Goal: Task Accomplishment & Management: Manage account settings

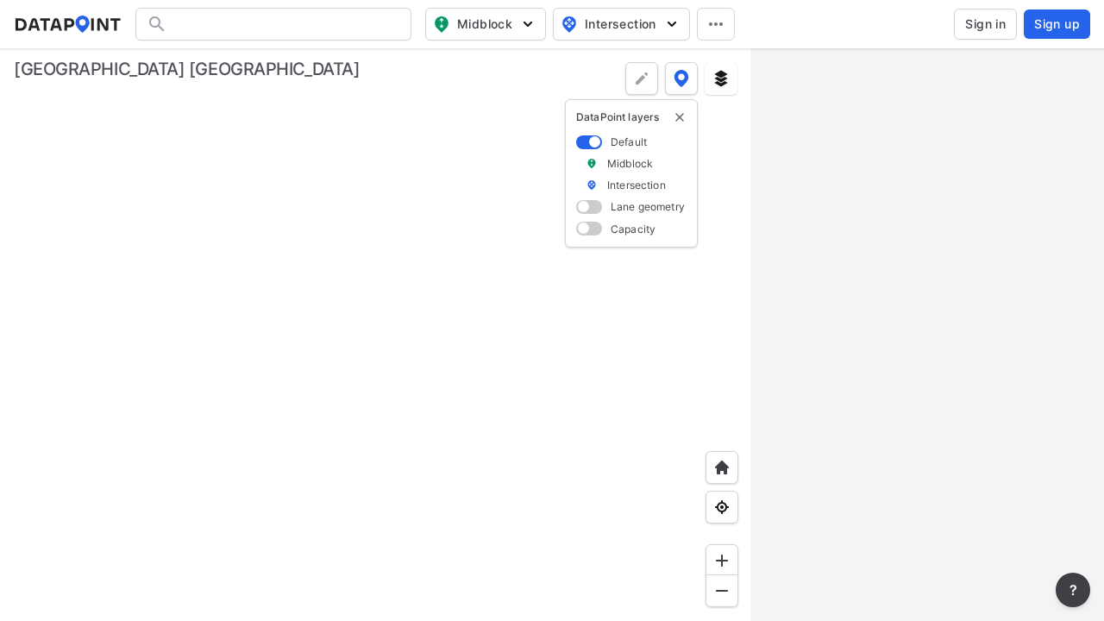
click at [985, 24] on span "Sign in" at bounding box center [985, 24] width 41 height 17
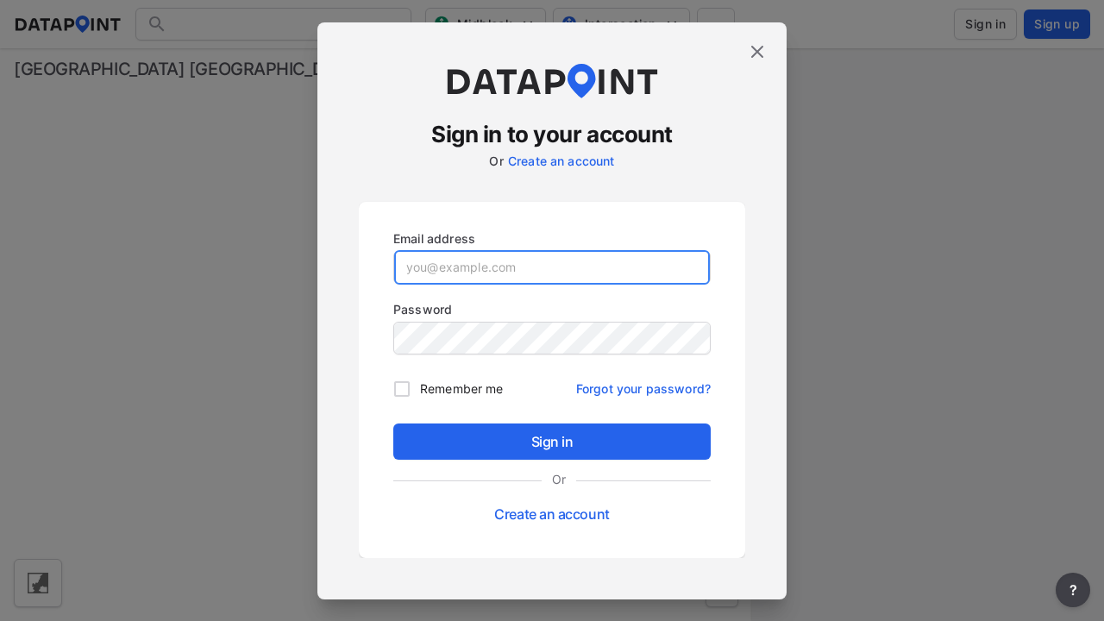
click at [552, 267] on input "email" at bounding box center [552, 267] width 316 height 35
type input "[EMAIL_ADDRESS][PERSON_NAME][DOMAIN_NAME]"
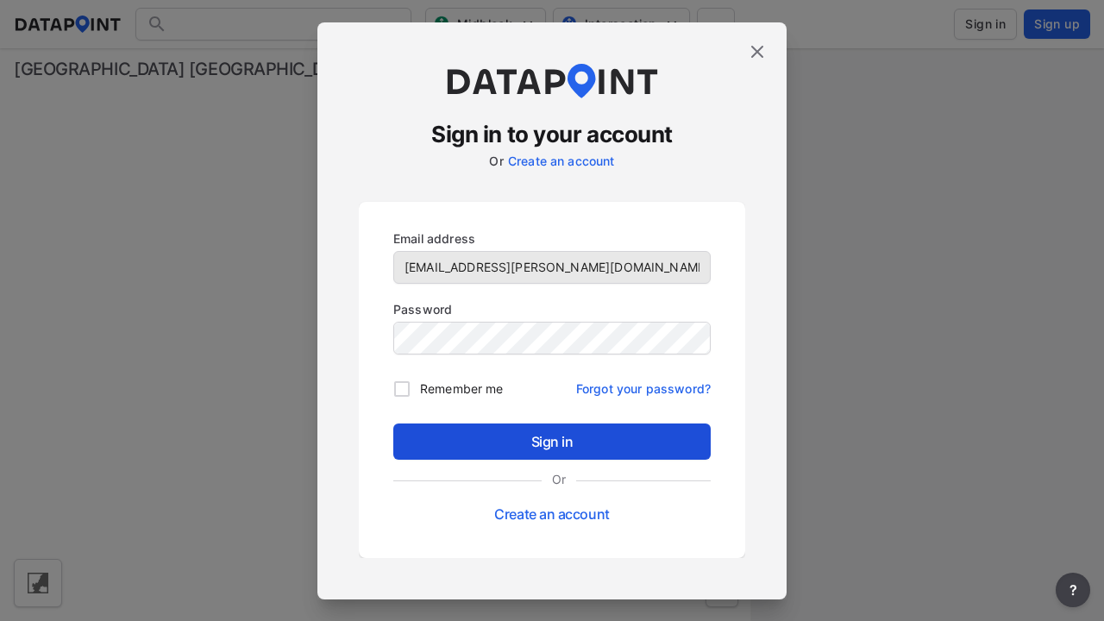
click at [402, 388] on input "Remember me" at bounding box center [402, 389] width 36 height 36
checkbox input "true"
click at [552, 441] on span "Sign in" at bounding box center [552, 441] width 290 height 21
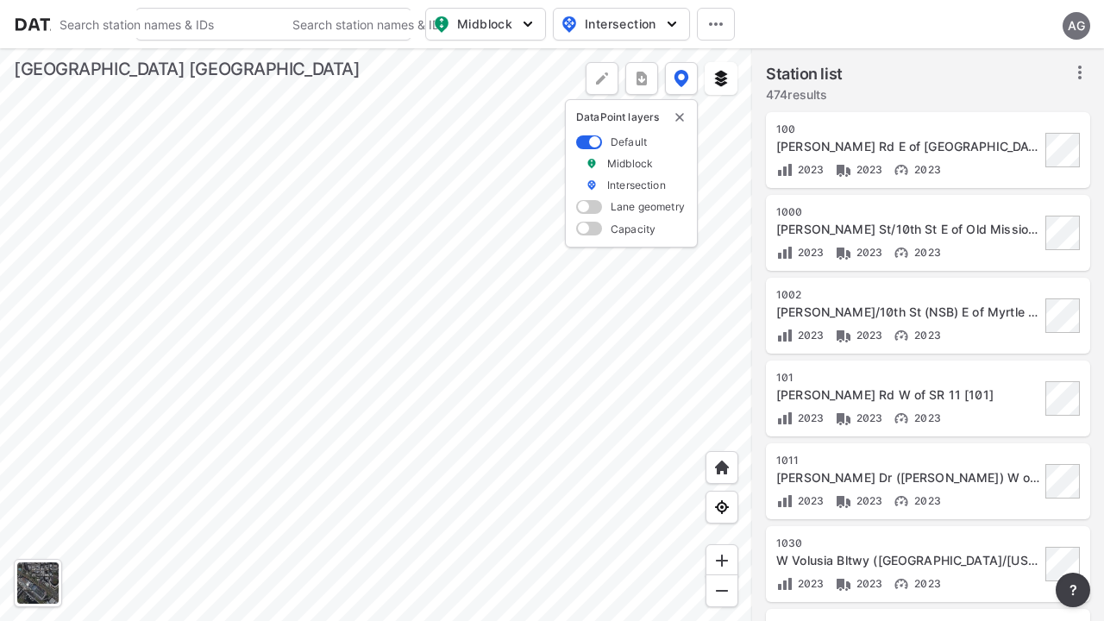
click at [486, 24] on span "Midblock" at bounding box center [484, 24] width 102 height 21
